Goal: Task Accomplishment & Management: Manage account settings

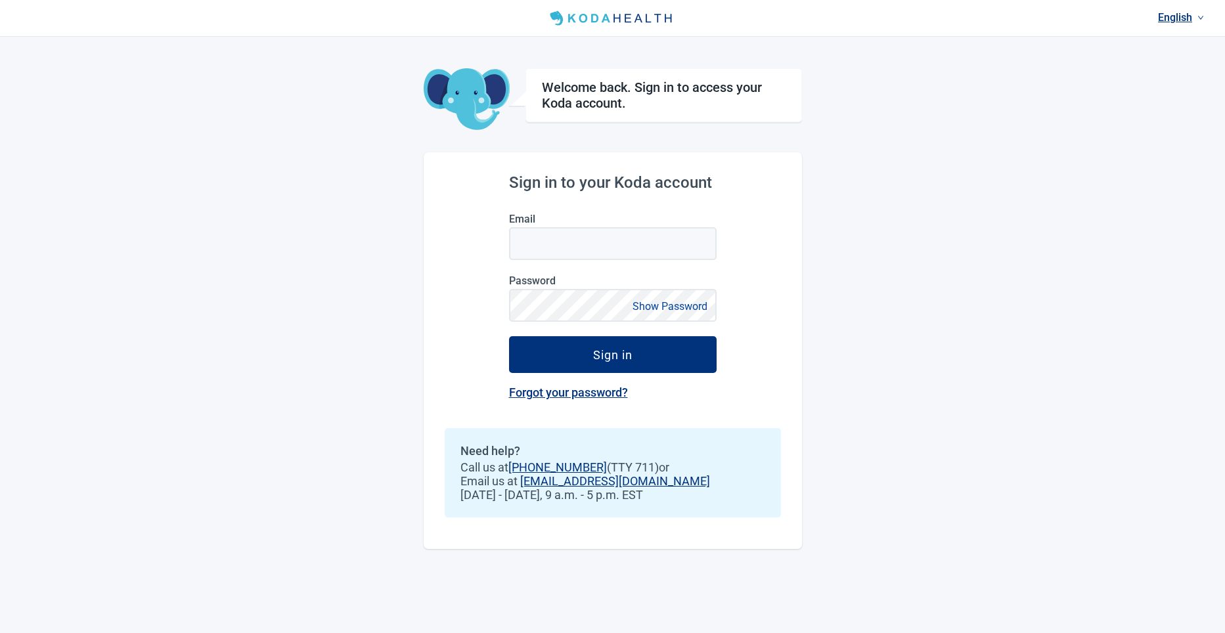
type input "[PERSON_NAME][EMAIL_ADDRESS][PERSON_NAME][DOMAIN_NAME]"
click at [907, 194] on div "English Welcome back. Sign in to access your Koda account. Sign in to your Koda…" at bounding box center [612, 316] width 1225 height 633
drag, startPoint x: 1163, startPoint y: 24, endPoint x: 928, endPoint y: 146, distance: 264.8
click at [928, 146] on div "English Welcome back. Sign in to access your Koda account. Sign in to your Koda…" at bounding box center [612, 316] width 1225 height 633
type input "[PERSON_NAME][EMAIL_ADDRESS][PERSON_NAME][DOMAIN_NAME]"
